Goal: Use online tool/utility: Utilize a website feature to perform a specific function

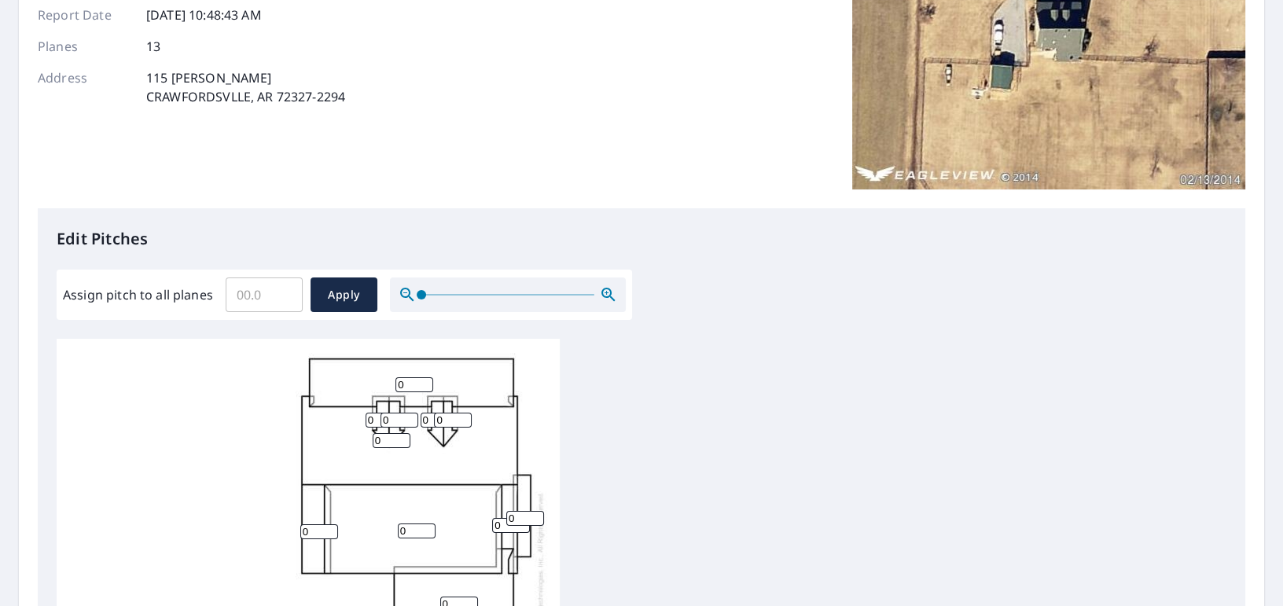
scroll to position [16, 0]
click at [388, 433] on input "0" at bounding box center [392, 440] width 38 height 15
drag, startPoint x: 386, startPoint y: 436, endPoint x: 374, endPoint y: 438, distance: 11.9
click at [374, 438] on input "0" at bounding box center [392, 440] width 38 height 15
type input "13"
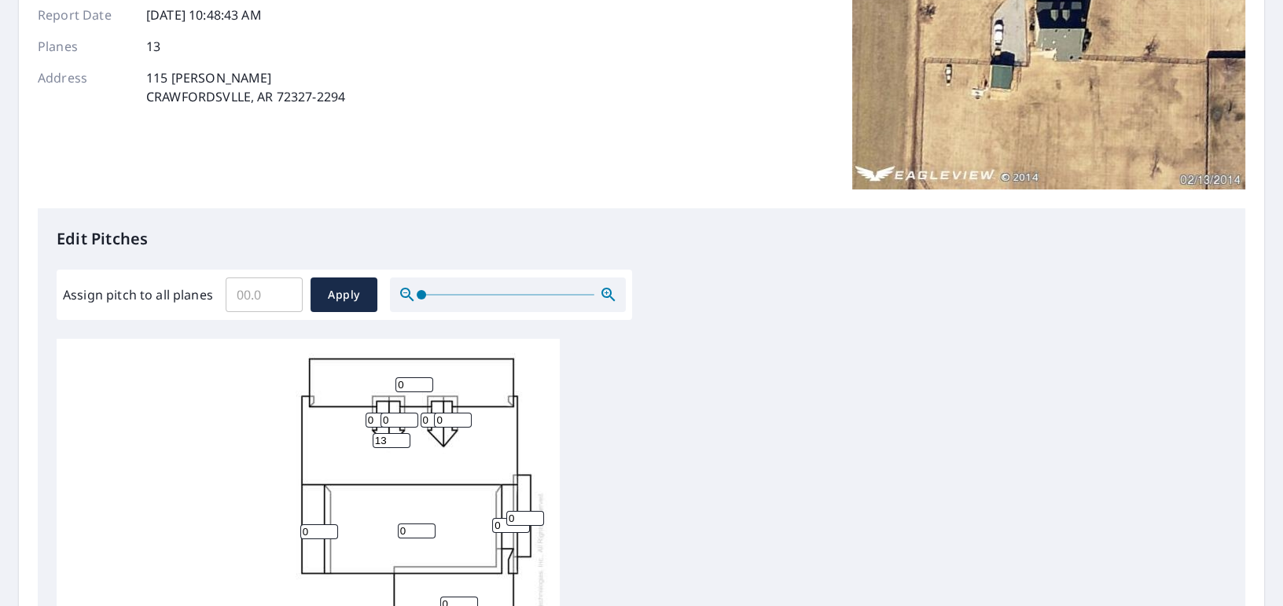
click at [407, 527] on input "0" at bounding box center [417, 531] width 38 height 15
click at [402, 527] on input "0" at bounding box center [417, 531] width 38 height 15
type input "13"
click at [609, 488] on div "13 13 0 0 0 0 0 0 0 0 0 0 0" at bounding box center [642, 586] width 1170 height 494
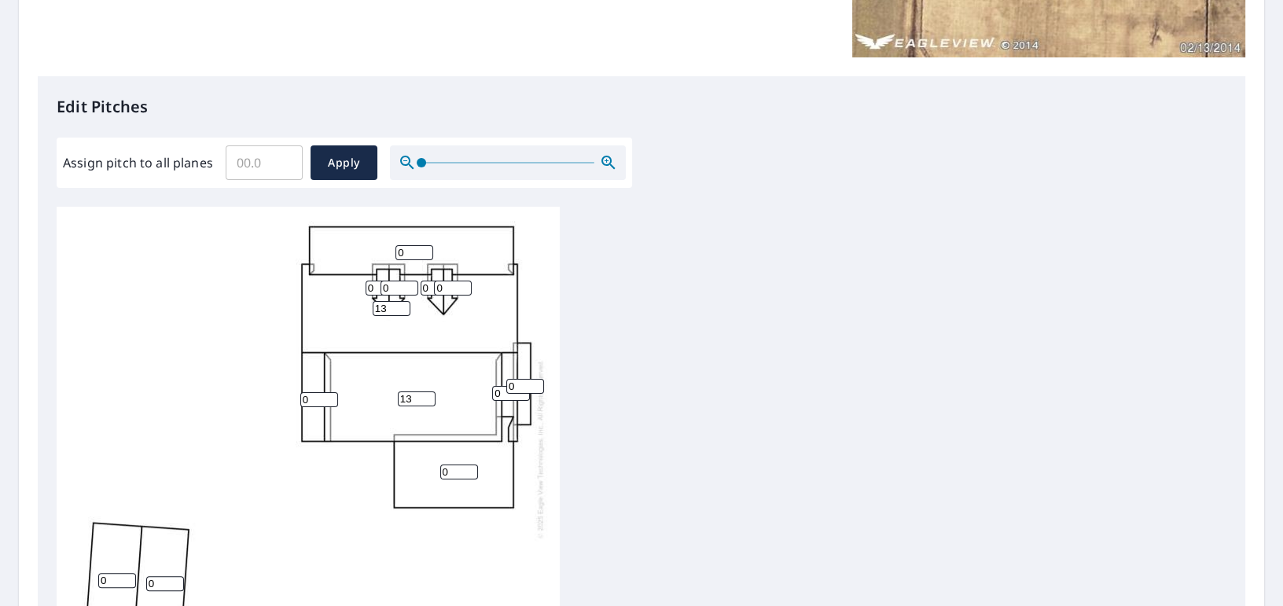
scroll to position [357, 0]
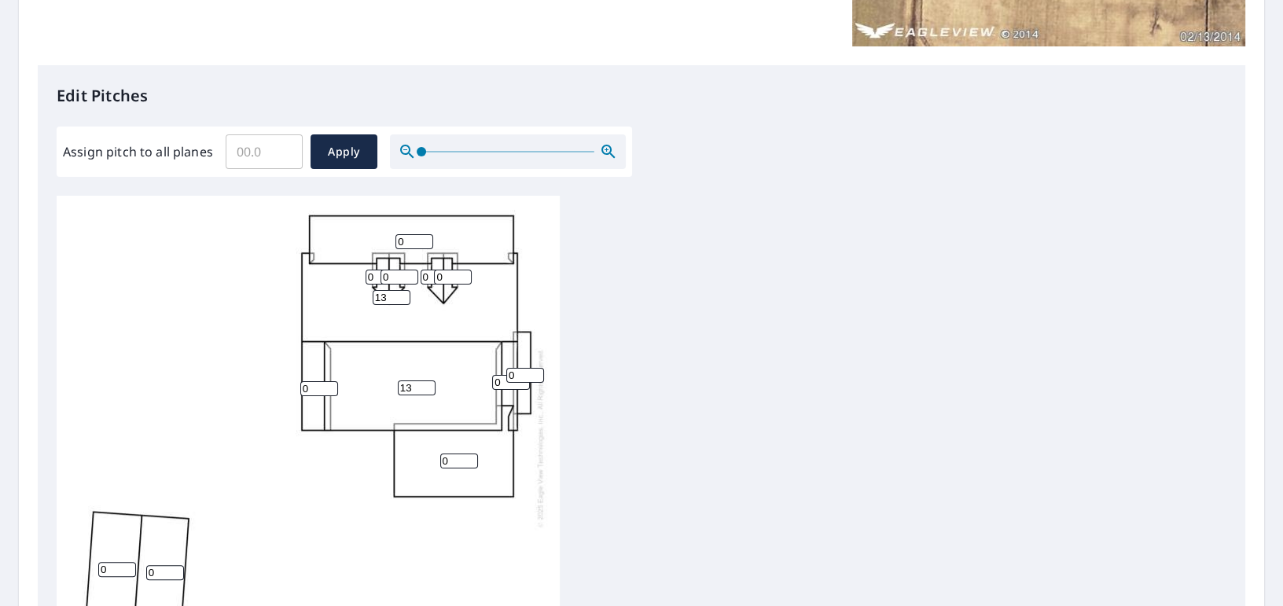
click at [399, 238] on input "0" at bounding box center [415, 241] width 38 height 15
type input "6"
drag, startPoint x: 454, startPoint y: 458, endPoint x: 432, endPoint y: 459, distance: 21.2
click at [432, 459] on div "13 13 6 0 0 0 0 0 0 0 0 0 0" at bounding box center [308, 438] width 503 height 494
type input "6"
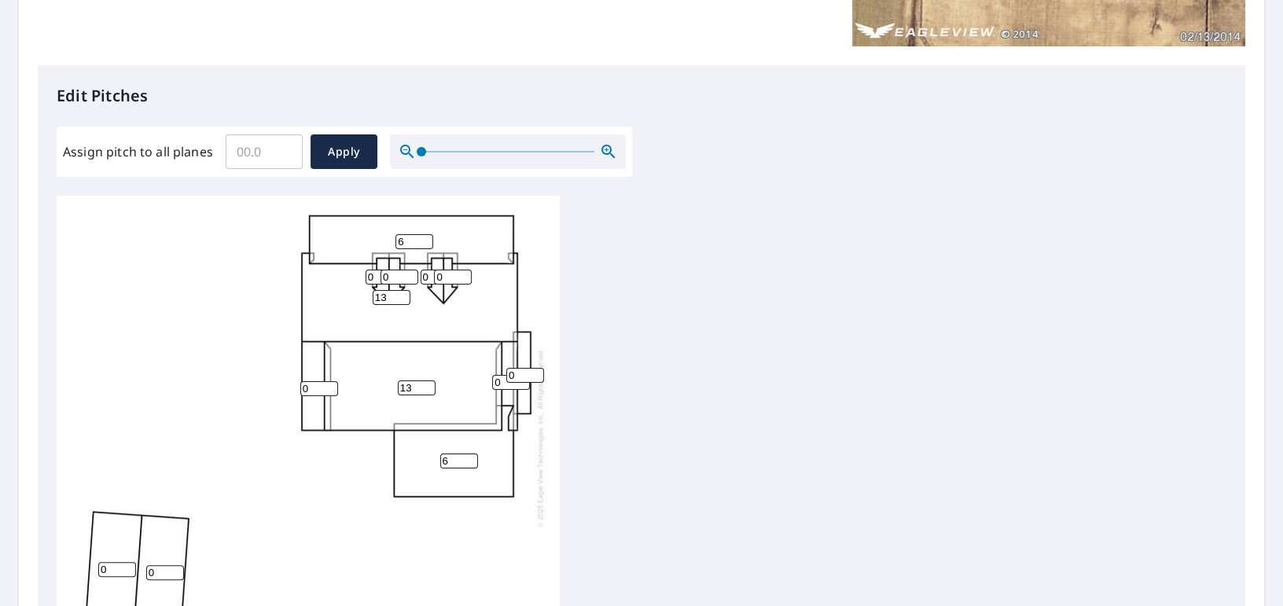
drag, startPoint x: 315, startPoint y: 384, endPoint x: 300, endPoint y: 384, distance: 14.2
click at [300, 384] on input "0" at bounding box center [319, 388] width 38 height 15
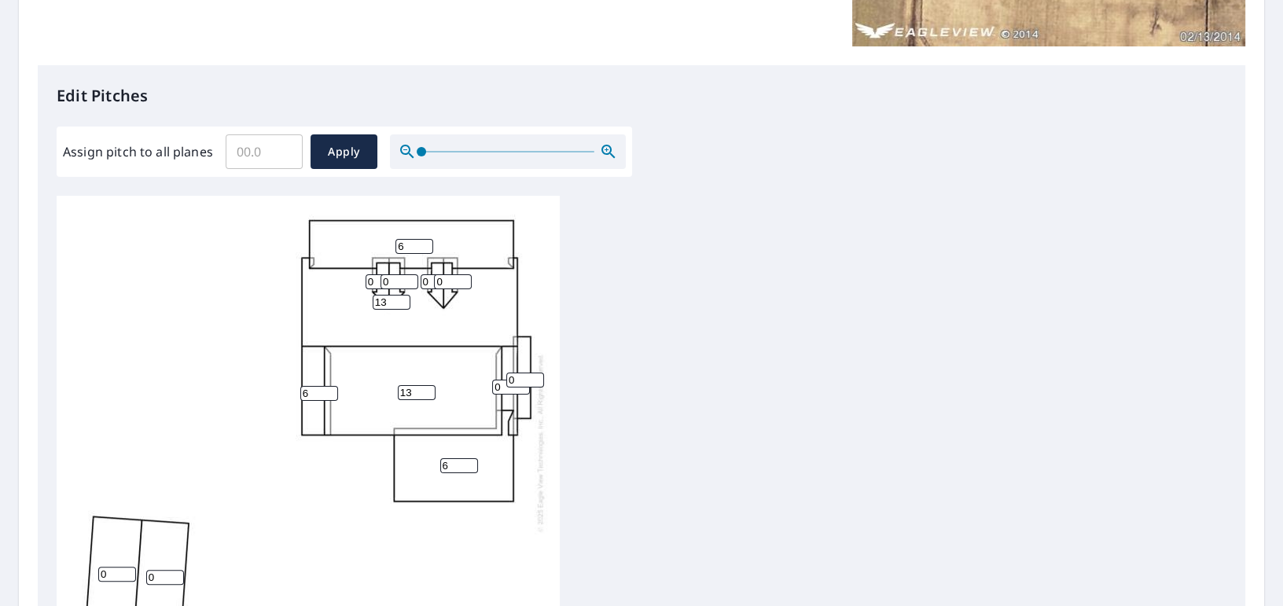
type input "6"
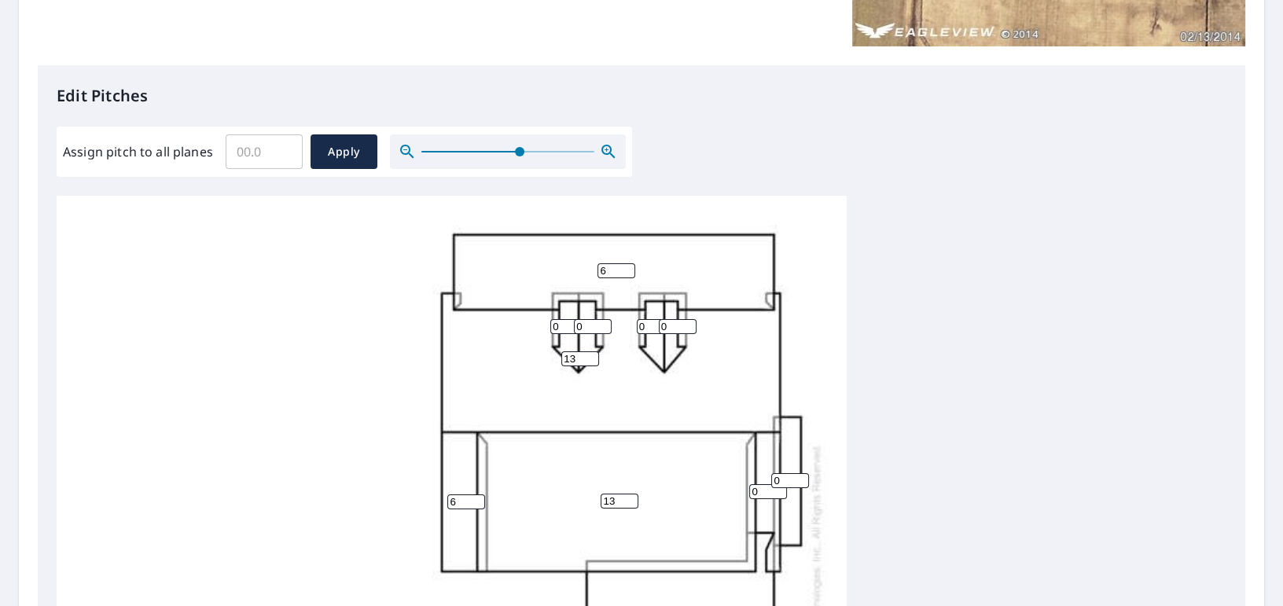
drag, startPoint x: 425, startPoint y: 150, endPoint x: 519, endPoint y: 169, distance: 96.2
click at [519, 156] on span at bounding box center [519, 151] width 9 height 9
drag, startPoint x: 760, startPoint y: 496, endPoint x: 779, endPoint y: 495, distance: 19.7
click at [749, 499] on input "0" at bounding box center [768, 491] width 38 height 15
type input "6"
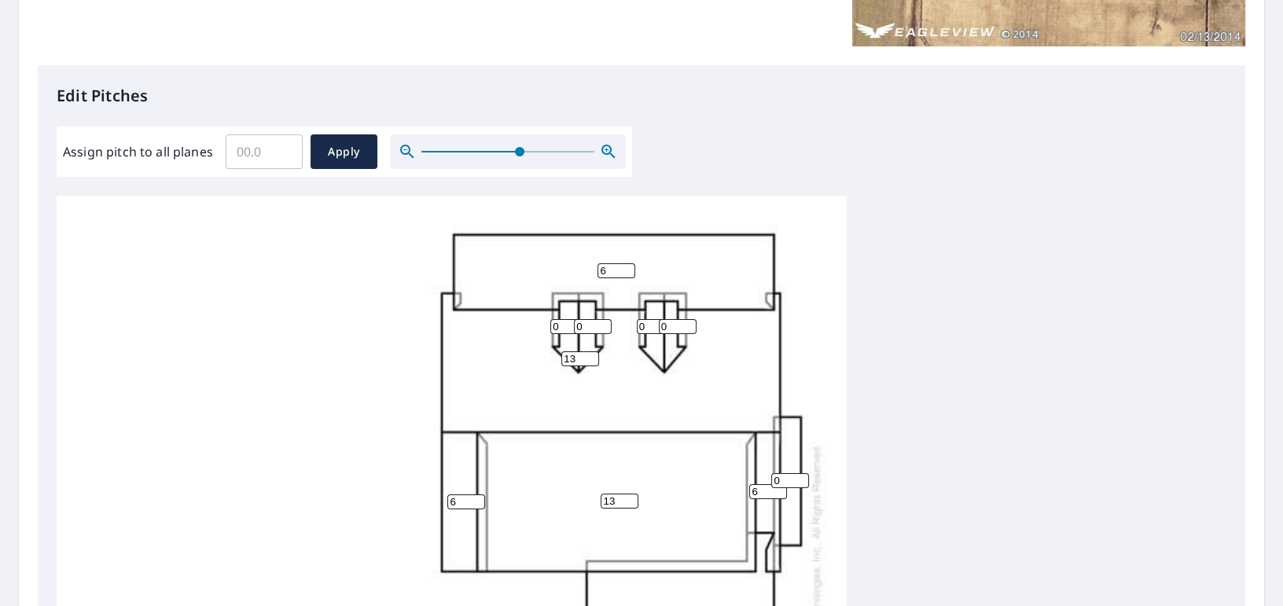
drag, startPoint x: 782, startPoint y: 489, endPoint x: 774, endPoint y: 488, distance: 8.0
click at [774, 488] on input "0" at bounding box center [790, 480] width 38 height 15
type input "6"
drag, startPoint x: 562, startPoint y: 328, endPoint x: 550, endPoint y: 331, distance: 12.2
click at [550, 331] on input "0" at bounding box center [569, 326] width 38 height 15
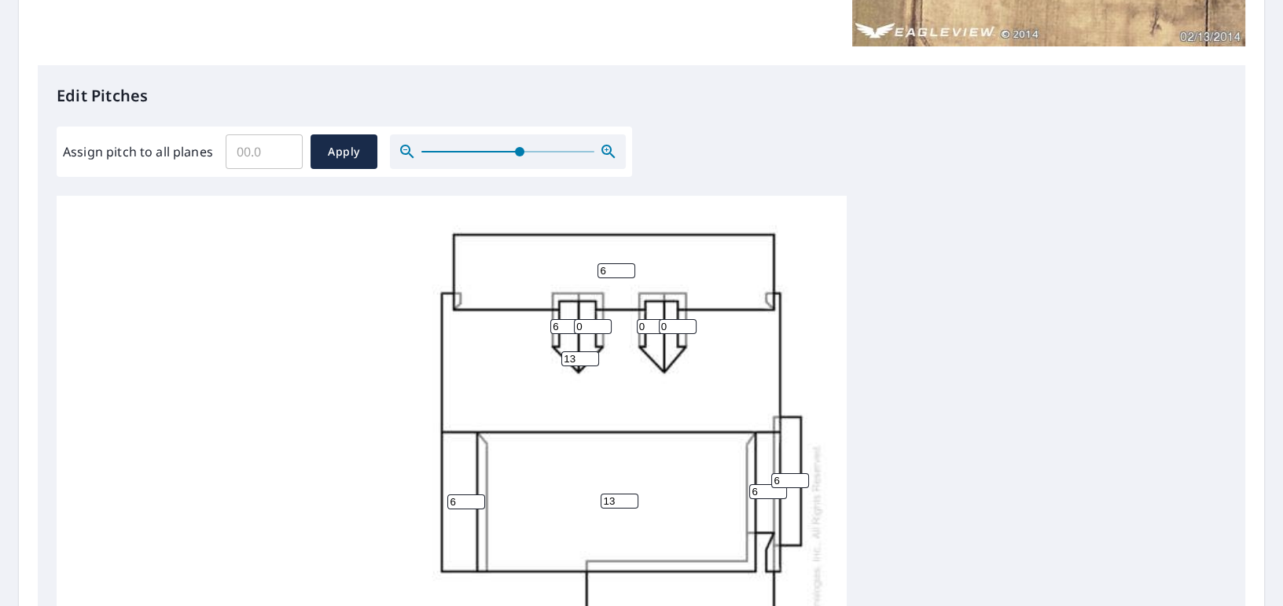
type input "6"
click at [580, 330] on input "0" at bounding box center [593, 326] width 38 height 15
click at [576, 330] on input "0" at bounding box center [593, 326] width 38 height 15
type input "6"
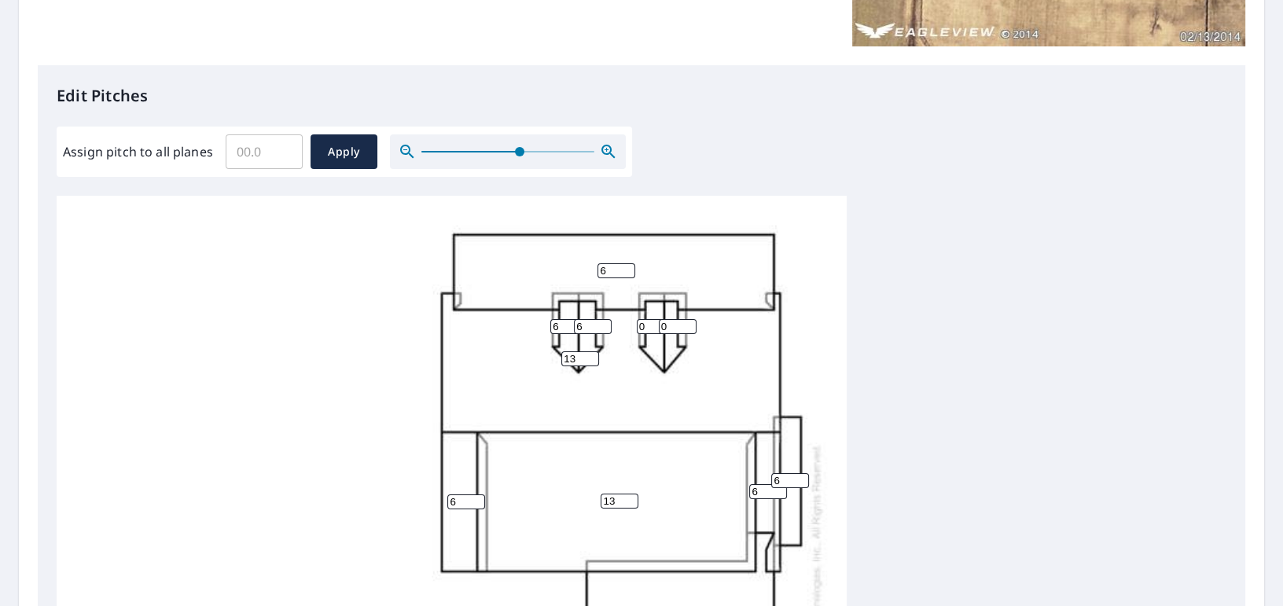
drag, startPoint x: 649, startPoint y: 331, endPoint x: 635, endPoint y: 332, distance: 14.2
click at [635, 332] on div "13 13 6 6 0 0 6 6 6 6 0 6 0" at bounding box center [452, 583] width 790 height 775
type input "6"
drag, startPoint x: 675, startPoint y: 330, endPoint x: 660, endPoint y: 331, distance: 15.0
click at [660, 331] on input "0" at bounding box center [678, 326] width 38 height 15
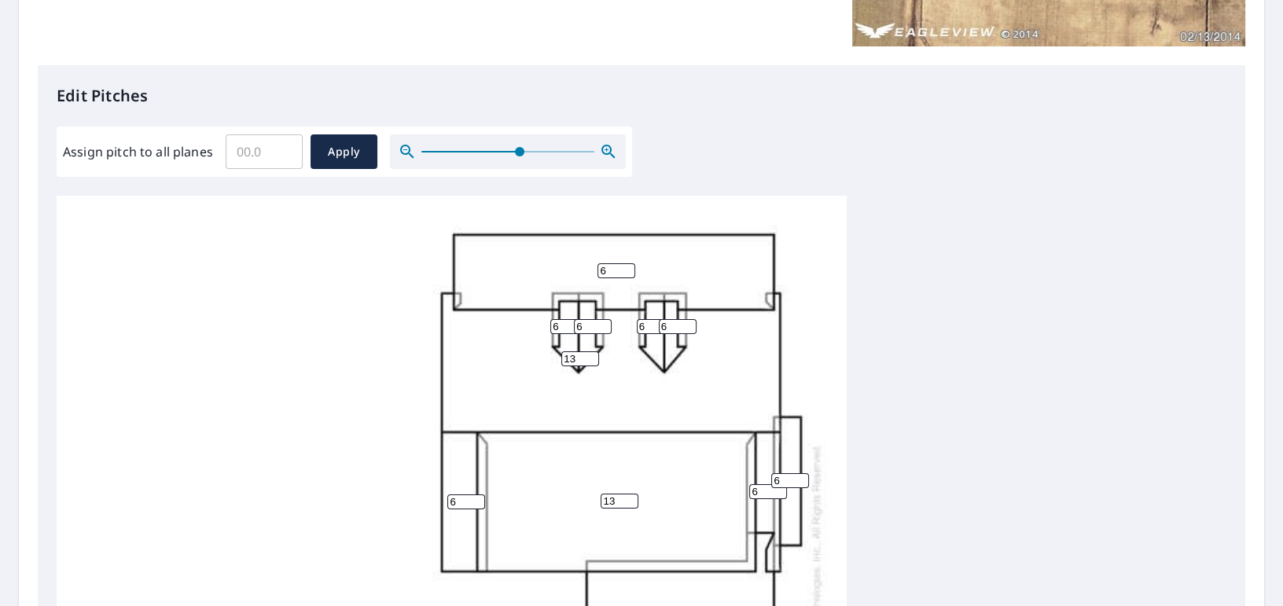
type input "6"
click at [743, 352] on div "13 13 6 6 0 0 6 6 6 6 6 6 6" at bounding box center [452, 583] width 790 height 775
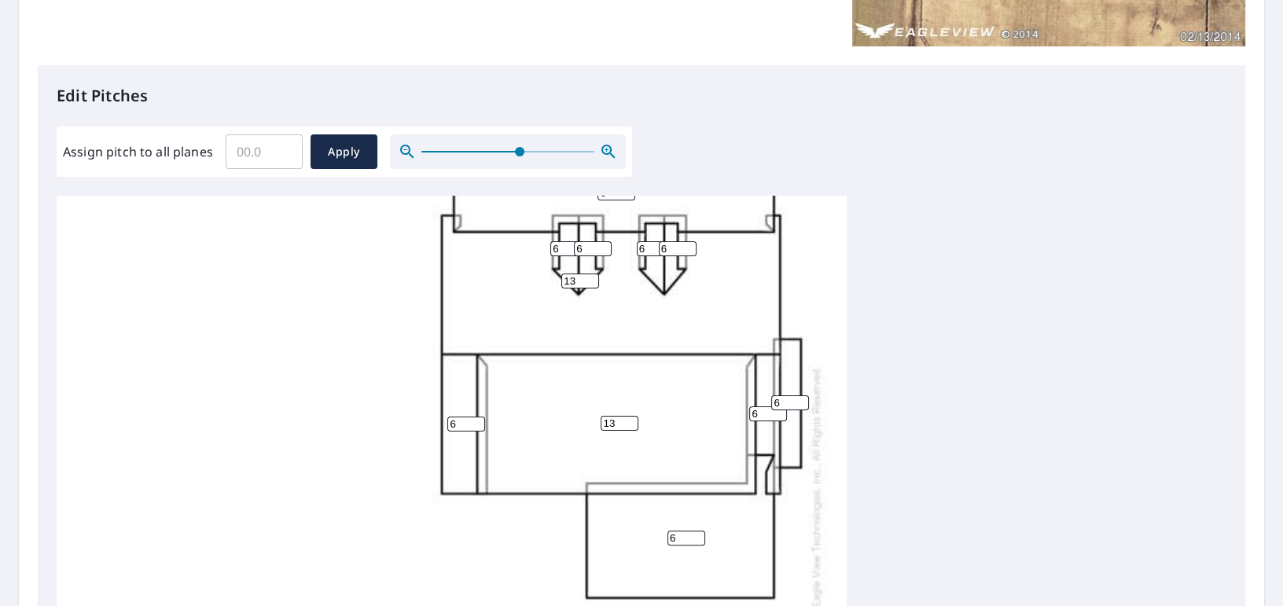
scroll to position [297, 0]
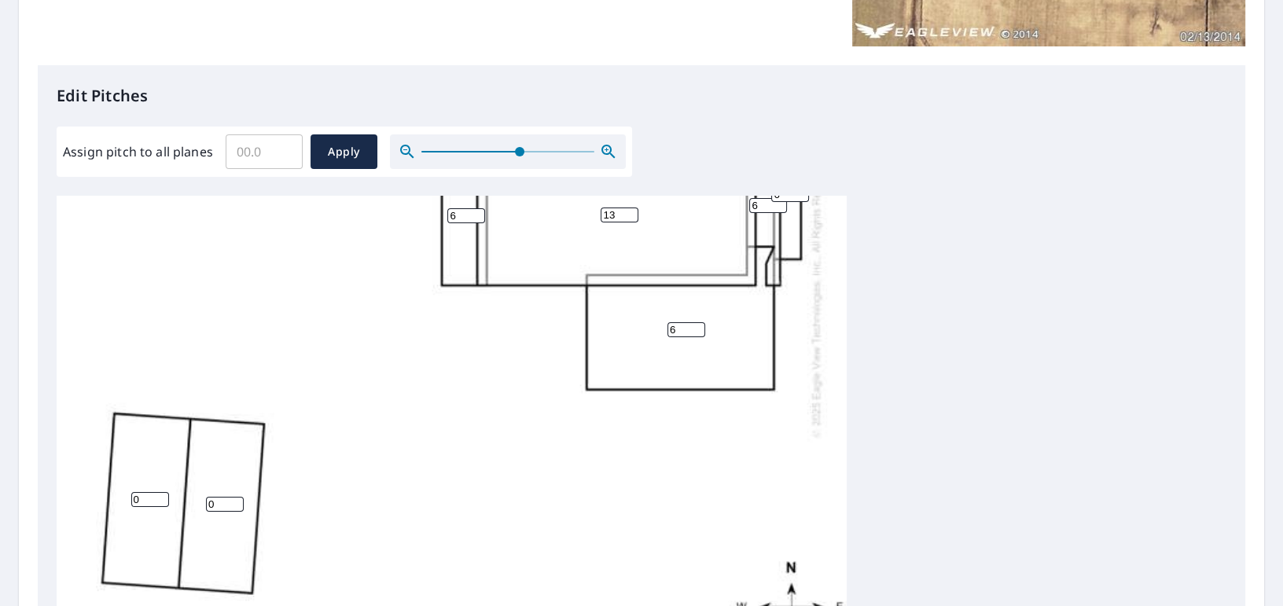
drag, startPoint x: 142, startPoint y: 491, endPoint x: 131, endPoint y: 495, distance: 11.7
click at [131, 495] on input "0" at bounding box center [150, 499] width 38 height 15
type input "6"
drag, startPoint x: 218, startPoint y: 497, endPoint x: 204, endPoint y: 499, distance: 14.2
click at [204, 499] on div "13 13 6 6 6 0 6 6 6 6 6 6 6" at bounding box center [452, 297] width 790 height 775
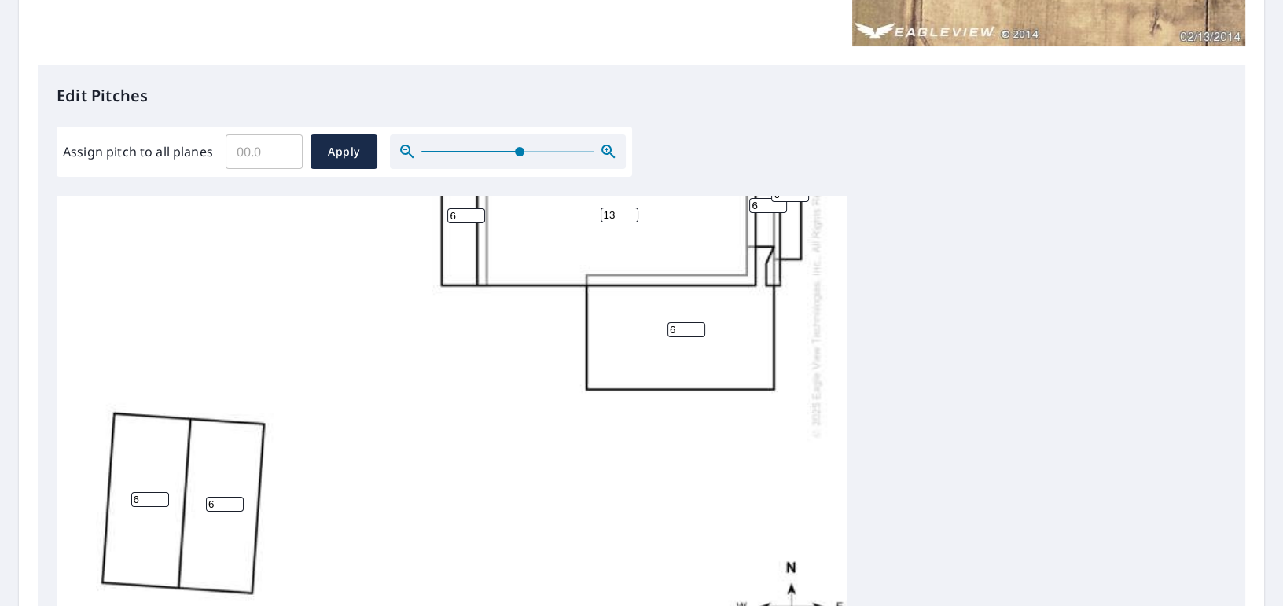
type input "6"
click at [394, 495] on div "13 13 6 6 6 6 6 6 6 6 6 6 6" at bounding box center [452, 297] width 790 height 775
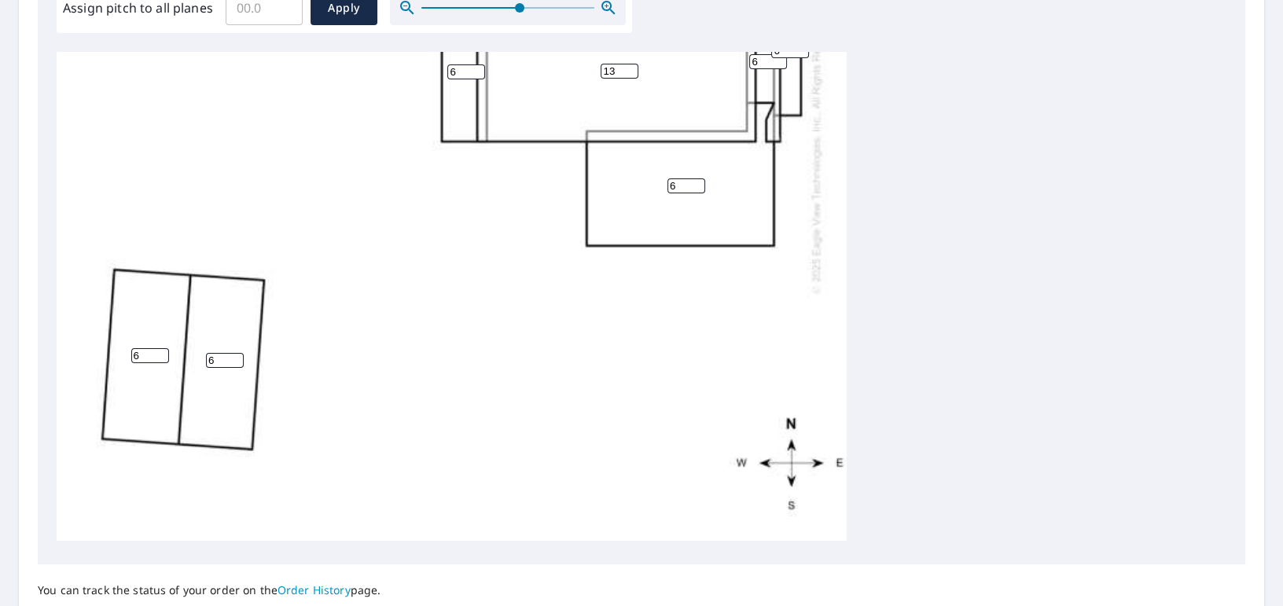
scroll to position [647, 0]
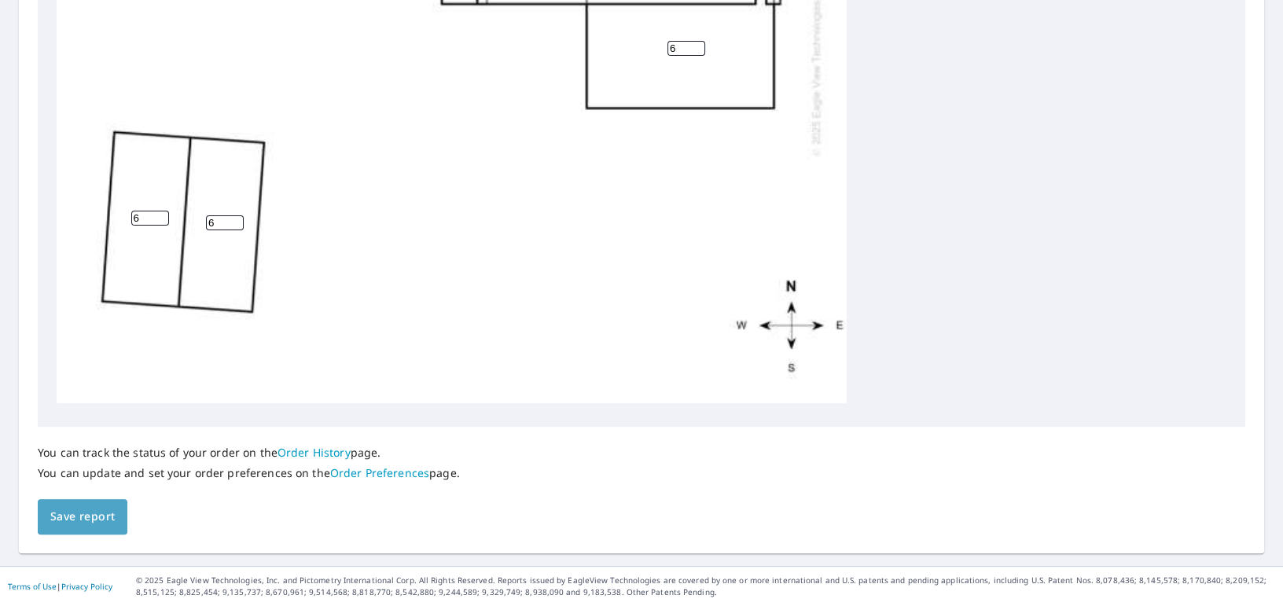
click at [68, 510] on span "Save report" at bounding box center [82, 517] width 64 height 20
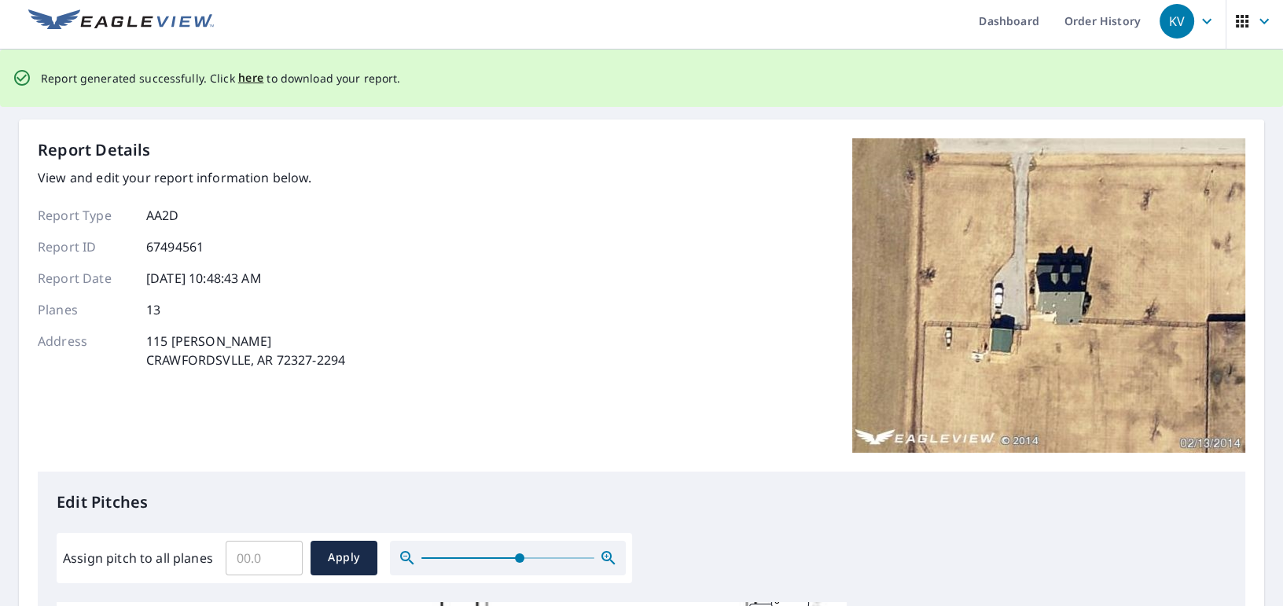
scroll to position [0, 0]
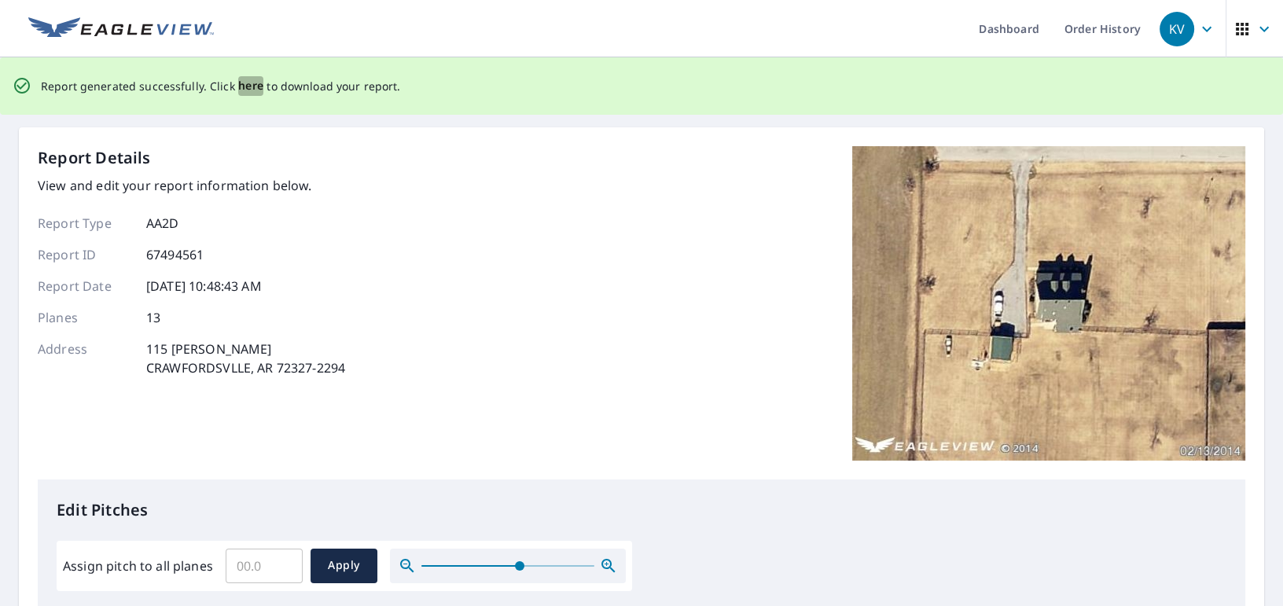
click at [258, 88] on span "here" at bounding box center [251, 86] width 26 height 20
